Goal: Task Accomplishment & Management: Complete application form

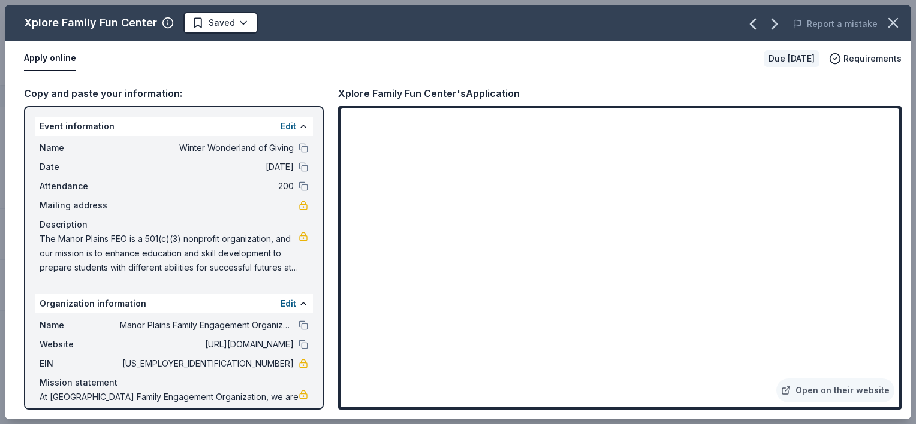
scroll to position [111, 0]
click at [299, 345] on button at bounding box center [304, 345] width 10 height 10
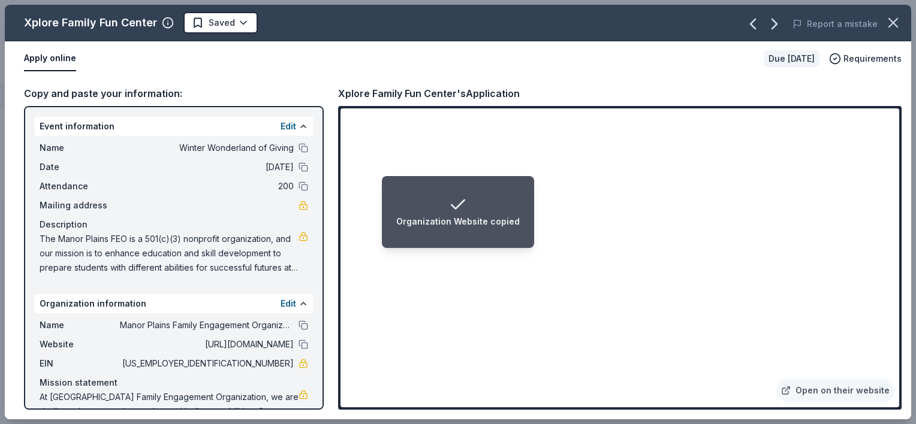
drag, startPoint x: 232, startPoint y: 363, endPoint x: 278, endPoint y: 363, distance: 46.2
click at [278, 363] on span "[US_EMPLOYER_IDENTIFICATION_NUMBER]" at bounding box center [207, 364] width 174 height 14
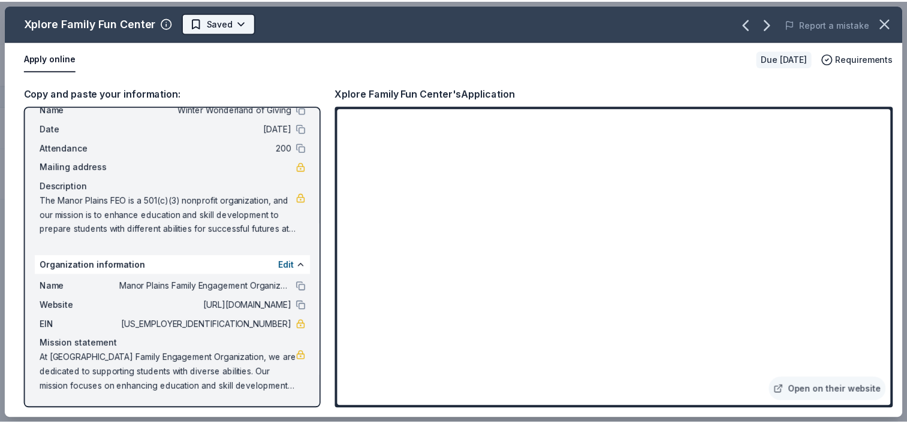
scroll to position [0, 0]
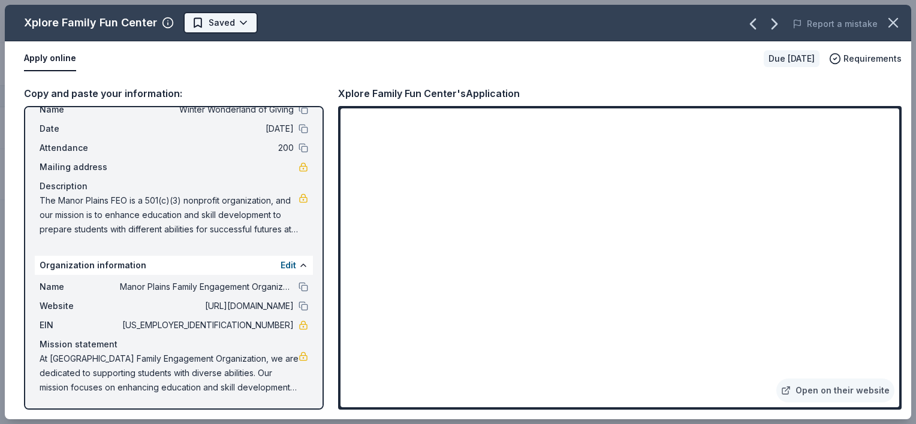
click at [212, 19] on html "Winter Wonderland of Giving Track · 5 Discover Start free trial $10 in rewards …" at bounding box center [458, 212] width 916 height 424
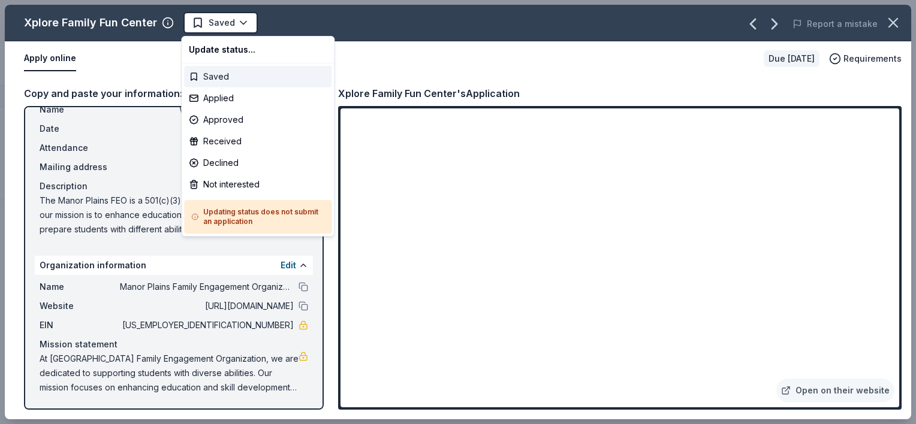
click at [209, 73] on div "Saved" at bounding box center [257, 77] width 147 height 22
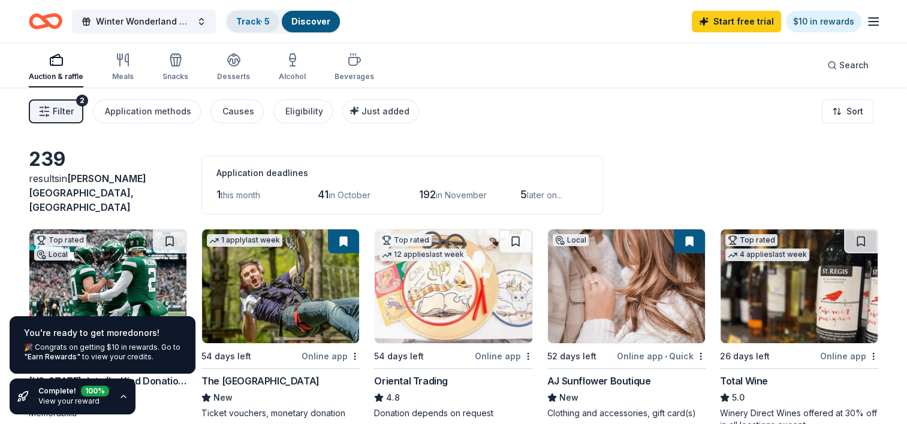
click at [246, 24] on link "Track · 5" at bounding box center [253, 21] width 34 height 10
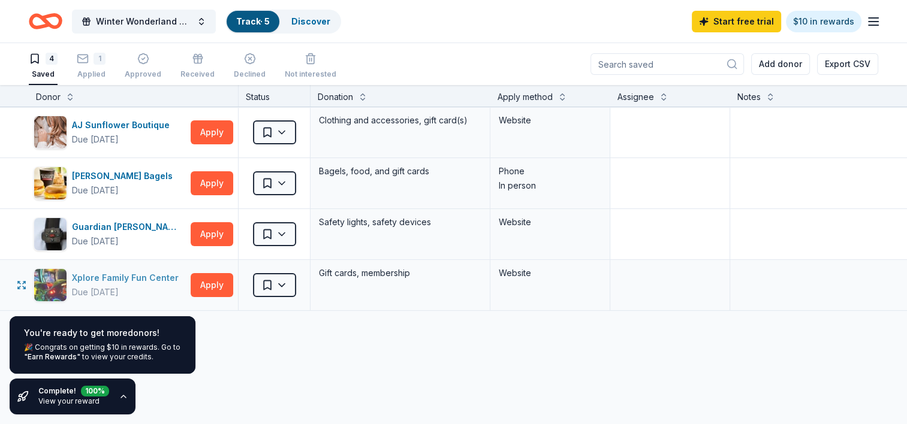
click at [152, 278] on div "Xplore Family Fun Center" at bounding box center [127, 278] width 111 height 14
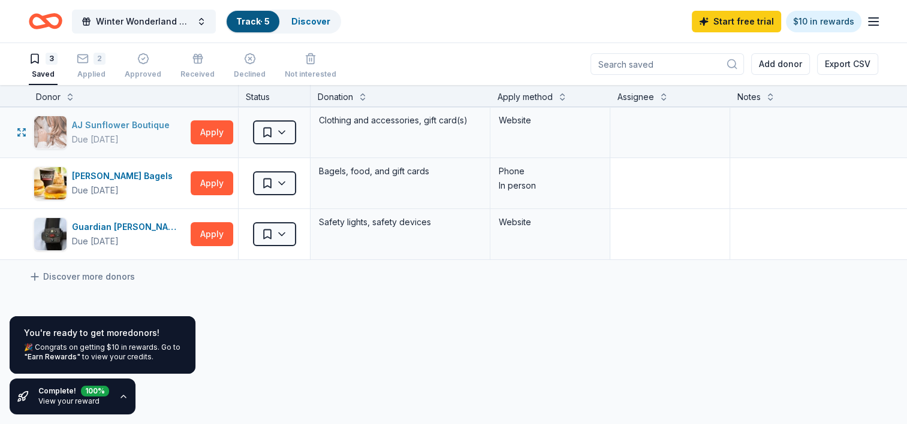
drag, startPoint x: 154, startPoint y: 125, endPoint x: 120, endPoint y: 120, distance: 34.6
click at [120, 120] on div "AJ Sunflower Boutique" at bounding box center [123, 125] width 103 height 14
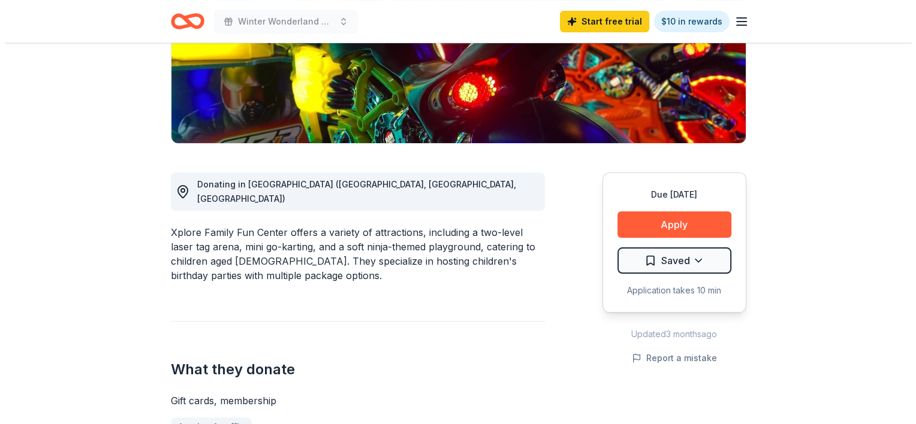
scroll to position [295, 0]
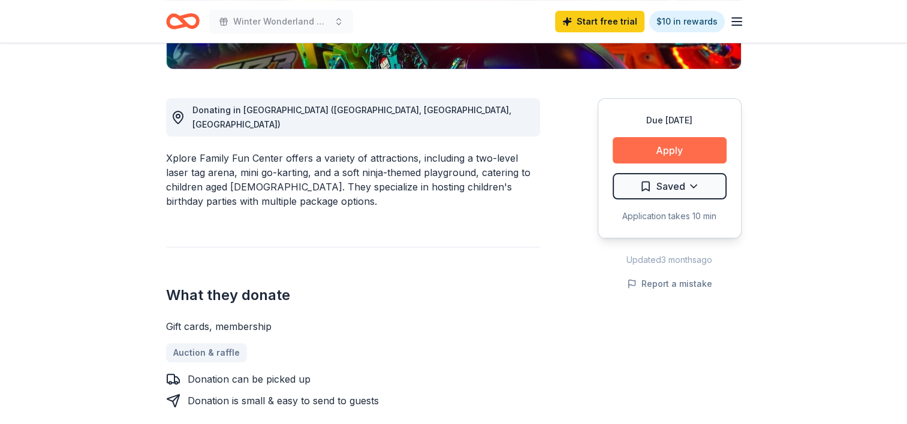
click at [668, 155] on button "Apply" at bounding box center [670, 150] width 114 height 26
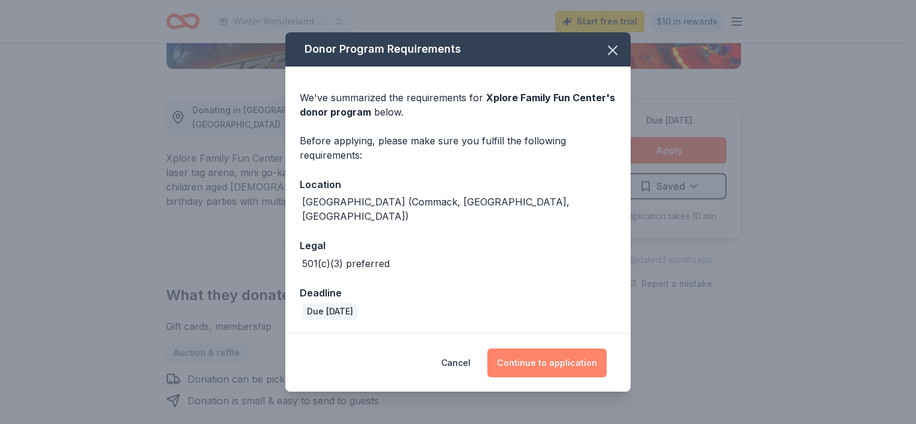
click at [563, 354] on button "Continue to application" at bounding box center [546, 363] width 119 height 29
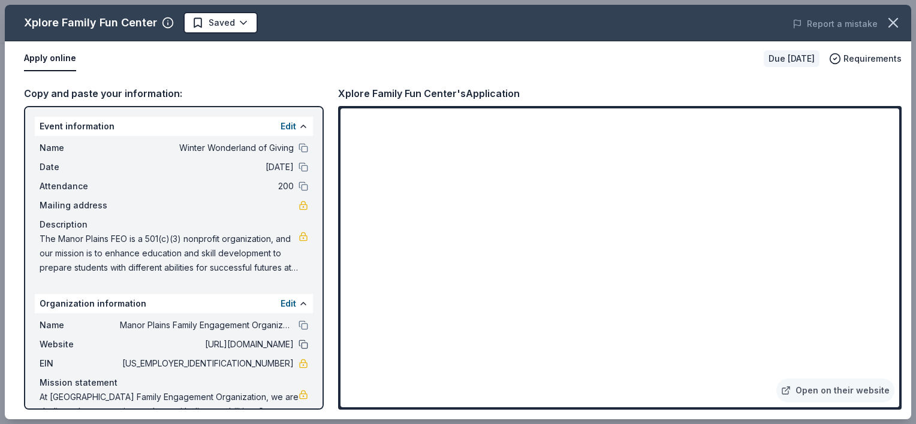
click at [299, 346] on button at bounding box center [304, 345] width 10 height 10
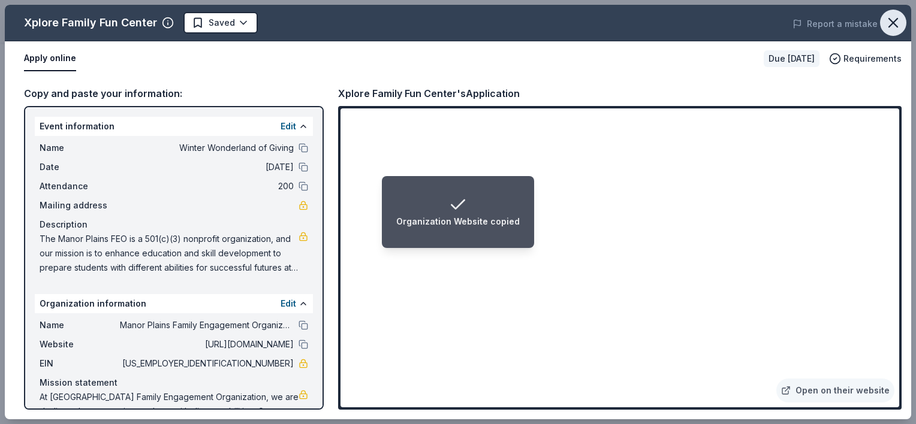
click at [902, 22] on button "button" at bounding box center [893, 23] width 26 height 26
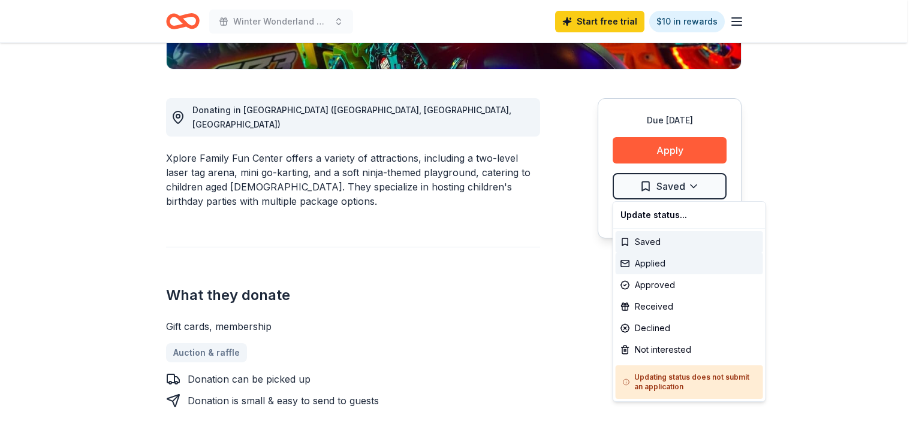
click at [658, 268] on div "Applied" at bounding box center [689, 264] width 147 height 22
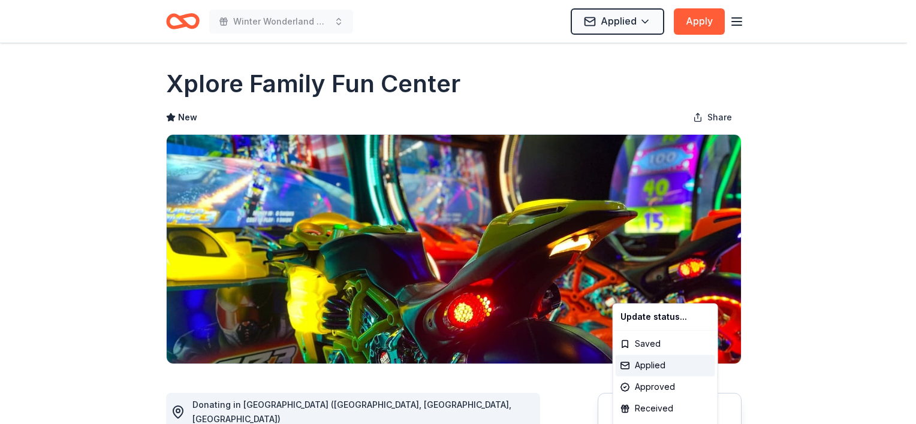
scroll to position [0, 0]
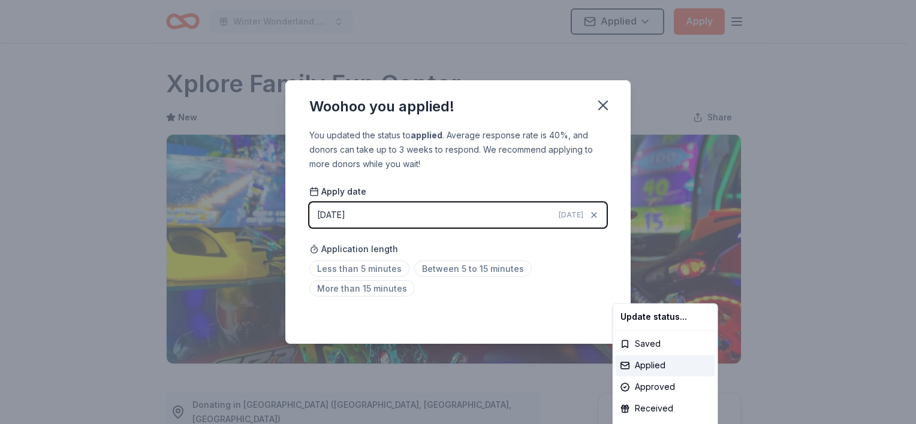
click at [382, 264] on html "Winter Wonderland of Giving Applied Apply Due [DATE] Share Xplore Family Fun Ce…" at bounding box center [458, 212] width 916 height 424
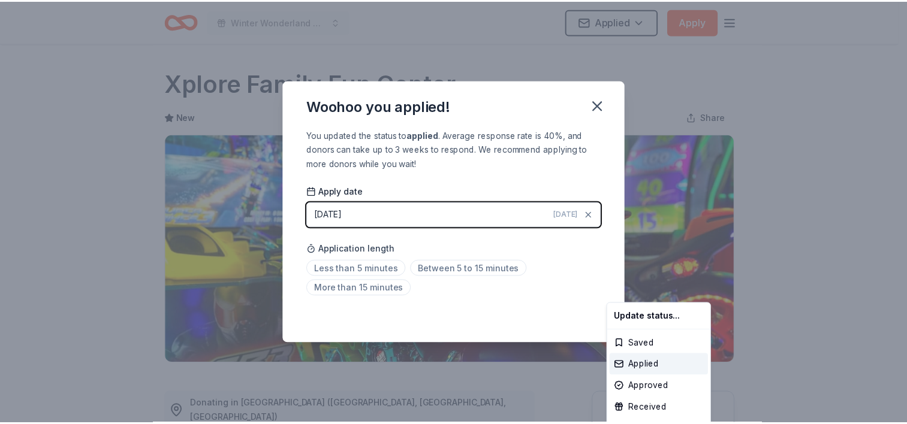
scroll to position [269, 0]
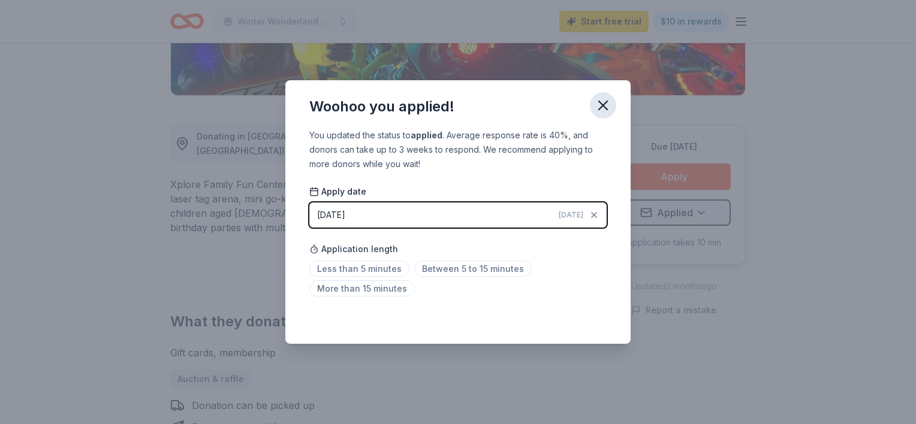
click at [607, 100] on icon "button" at bounding box center [603, 105] width 17 height 17
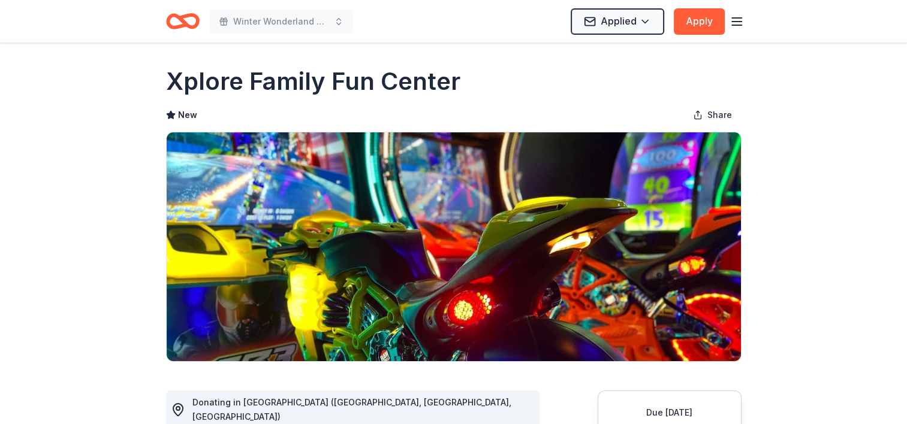
scroll to position [0, 0]
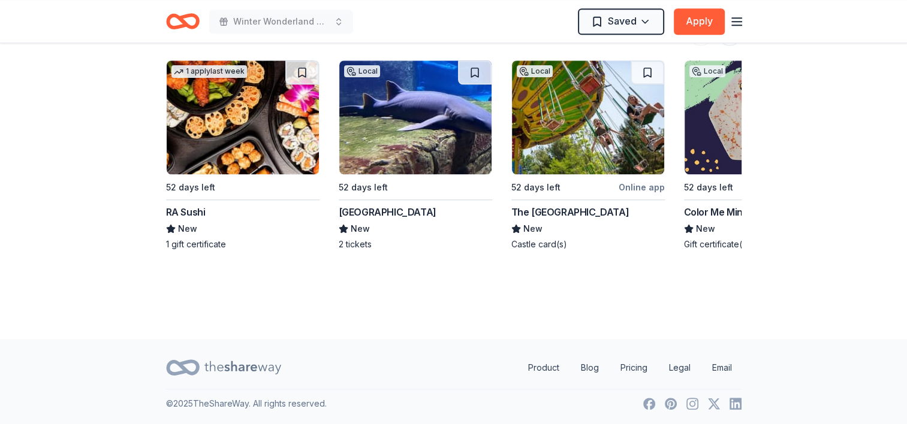
scroll to position [0, 52]
